Goal: Task Accomplishment & Management: Use online tool/utility

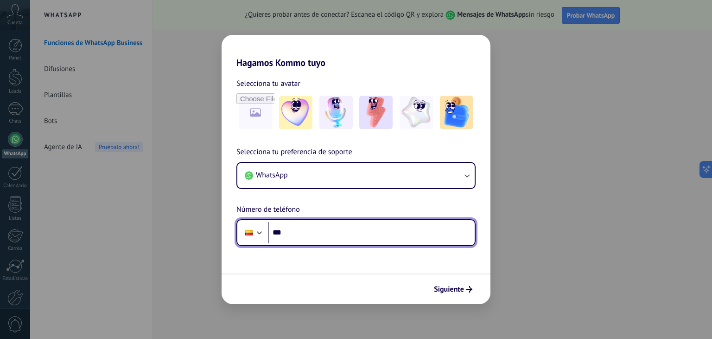
click at [309, 234] on input "***" at bounding box center [371, 232] width 207 height 21
type input "**********"
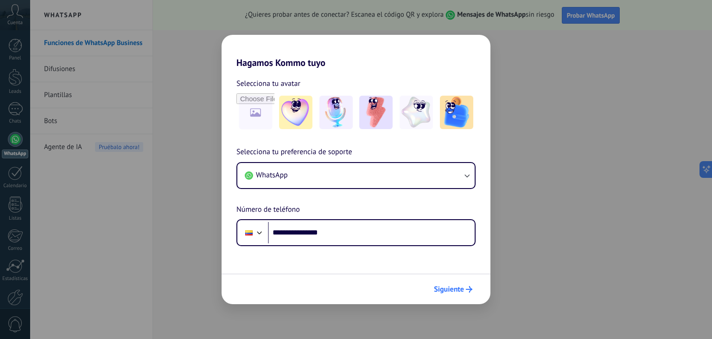
click at [456, 288] on span "Siguiente" at bounding box center [449, 289] width 30 height 6
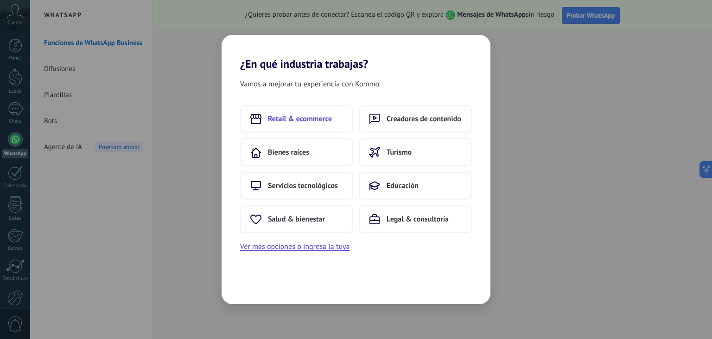
click at [307, 123] on span "Retail & ecommerce" at bounding box center [300, 118] width 64 height 9
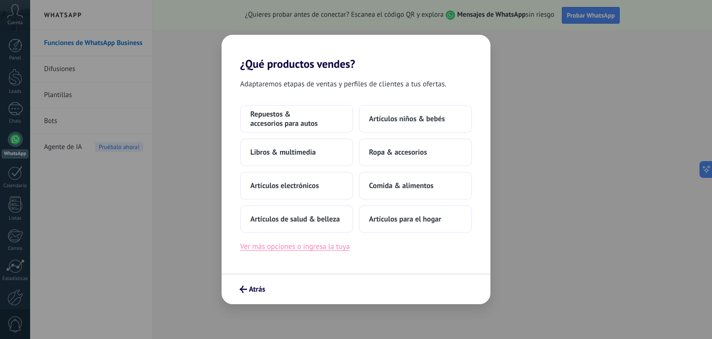
click at [310, 245] on button "Ver más opciones o ingresa la tuya" at bounding box center [294, 246] width 109 height 12
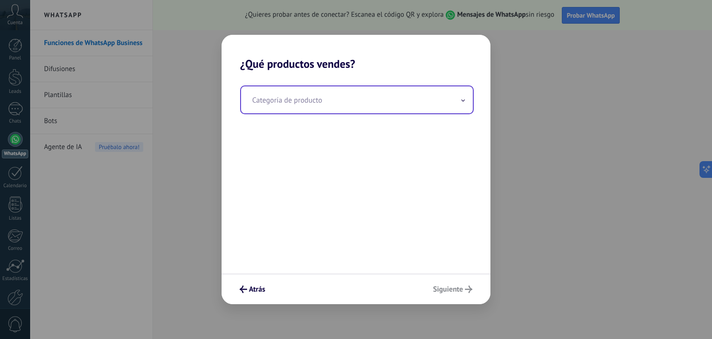
click at [347, 99] on input "text" at bounding box center [357, 99] width 232 height 27
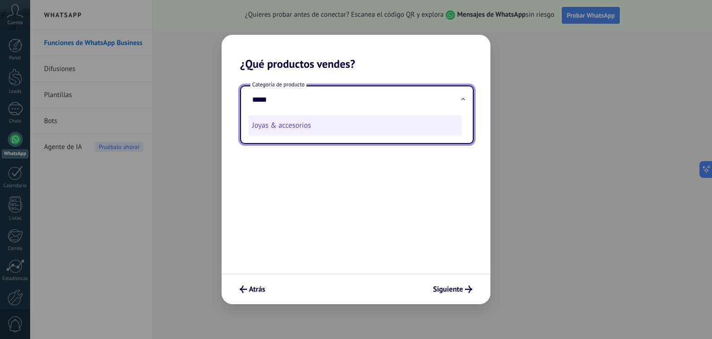
click at [324, 122] on li "Joyas & accesorios" at bounding box center [355, 125] width 213 height 20
type input "**********"
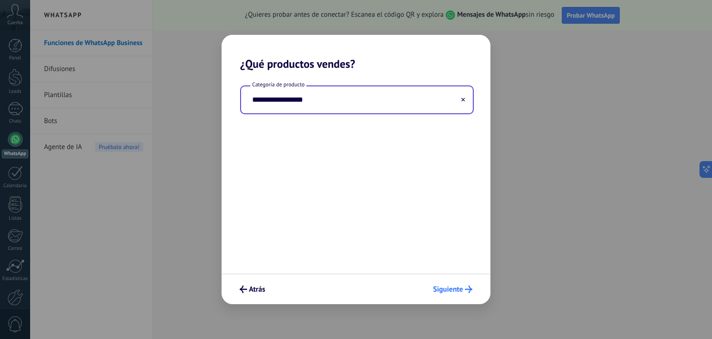
click at [441, 288] on span "Siguiente" at bounding box center [448, 289] width 30 height 6
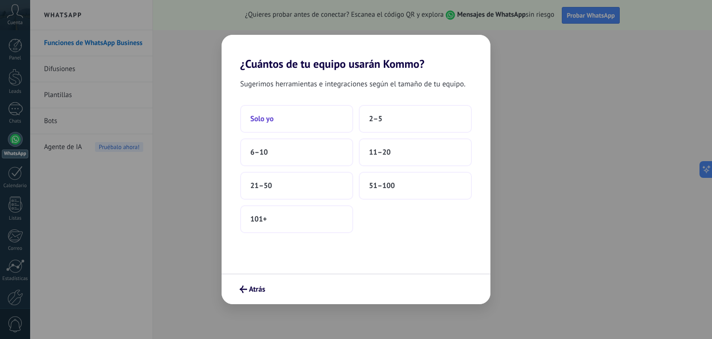
click at [281, 119] on button "Solo yo" at bounding box center [296, 119] width 113 height 28
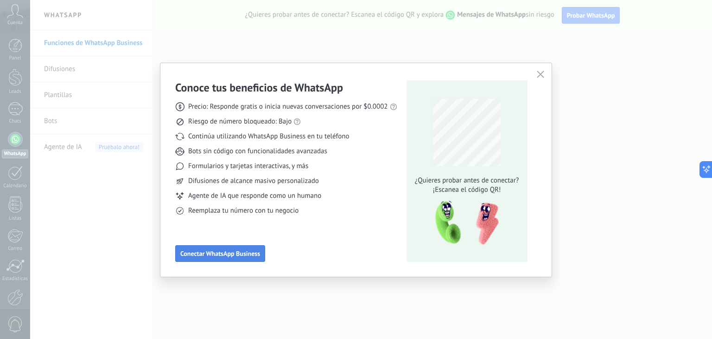
click at [217, 253] on span "Conectar WhatsApp Business" at bounding box center [220, 253] width 80 height 6
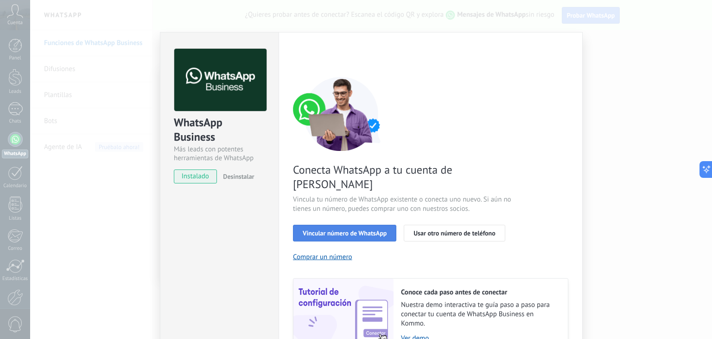
click at [352, 230] on span "Vincular número de WhatsApp" at bounding box center [345, 233] width 84 height 6
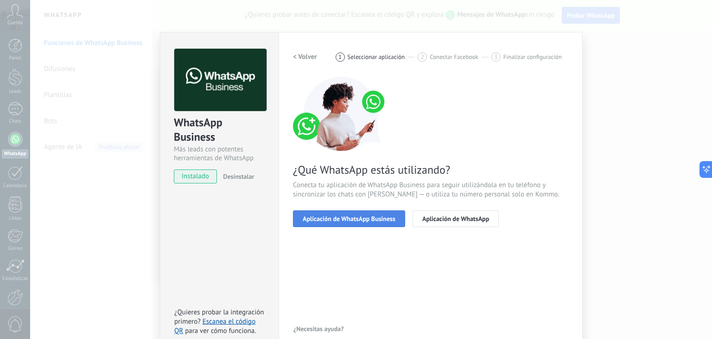
click at [356, 219] on span "Aplicación de WhatsApp Business" at bounding box center [349, 218] width 93 height 6
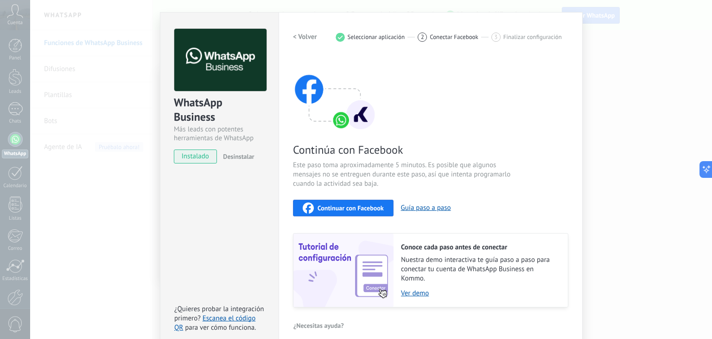
scroll to position [29, 0]
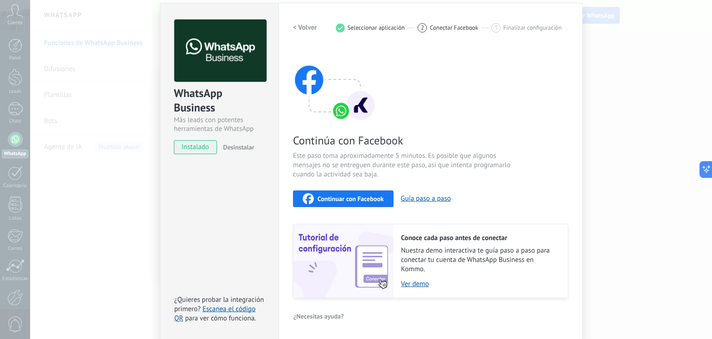
click at [374, 198] on span "Continuar con Facebook" at bounding box center [351, 198] width 66 height 6
click at [419, 285] on link "Ver demo" at bounding box center [480, 283] width 158 height 9
click at [302, 25] on h2 "< Volver" at bounding box center [305, 27] width 24 height 9
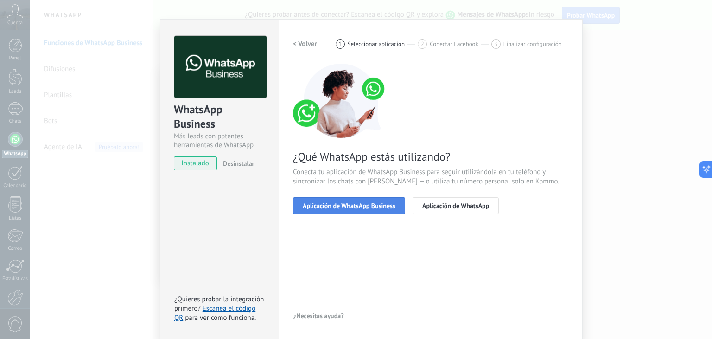
click at [350, 208] on span "Aplicación de WhatsApp Business" at bounding box center [349, 205] width 93 height 6
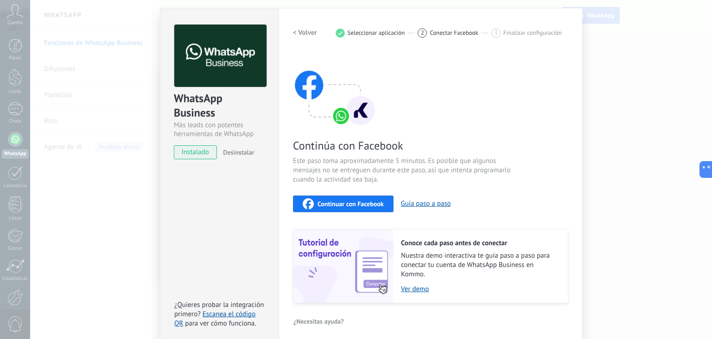
scroll to position [29, 0]
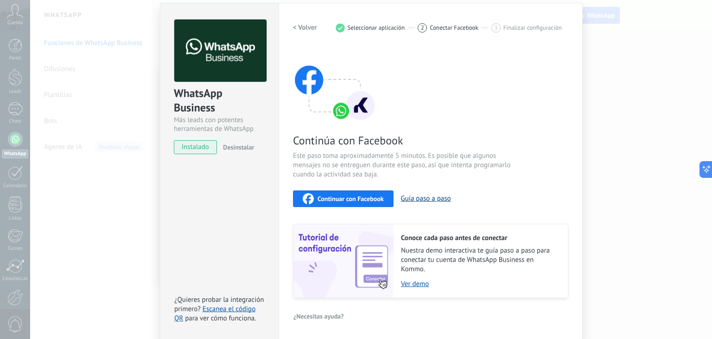
click at [417, 198] on button "Guía paso a paso" at bounding box center [426, 198] width 50 height 9
